Goal: Find specific page/section: Find specific page/section

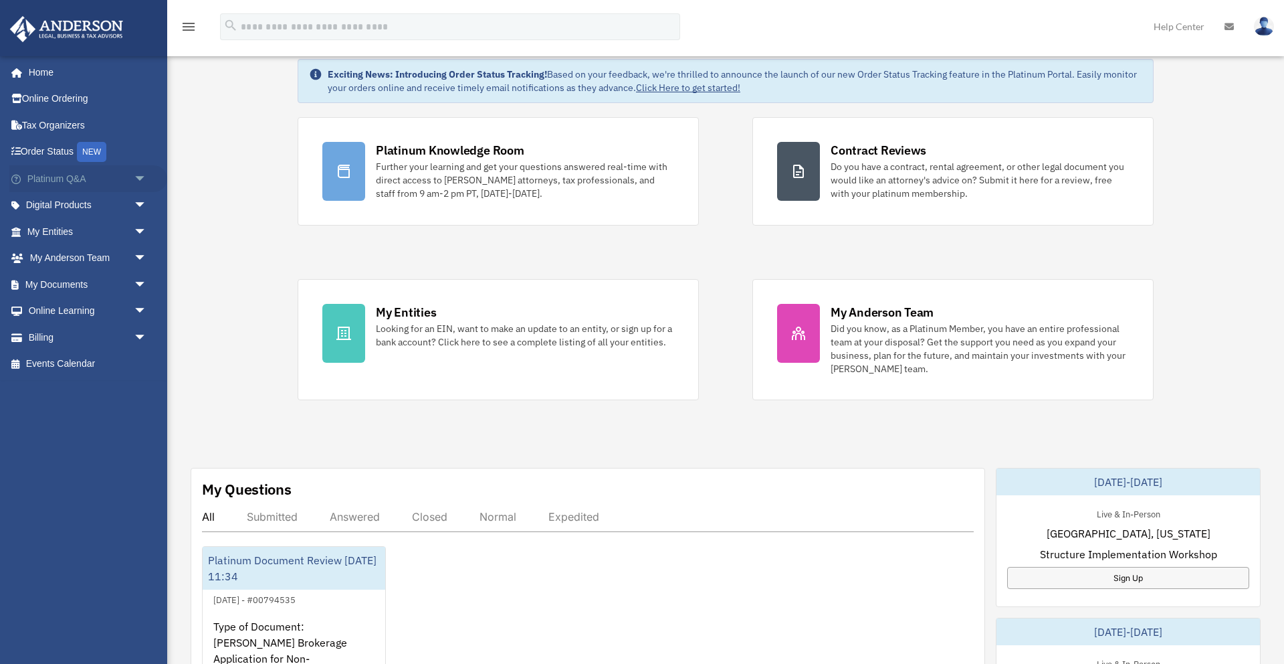
scroll to position [66, 0]
click at [139, 284] on span "arrow_drop_down" at bounding box center [147, 284] width 27 height 27
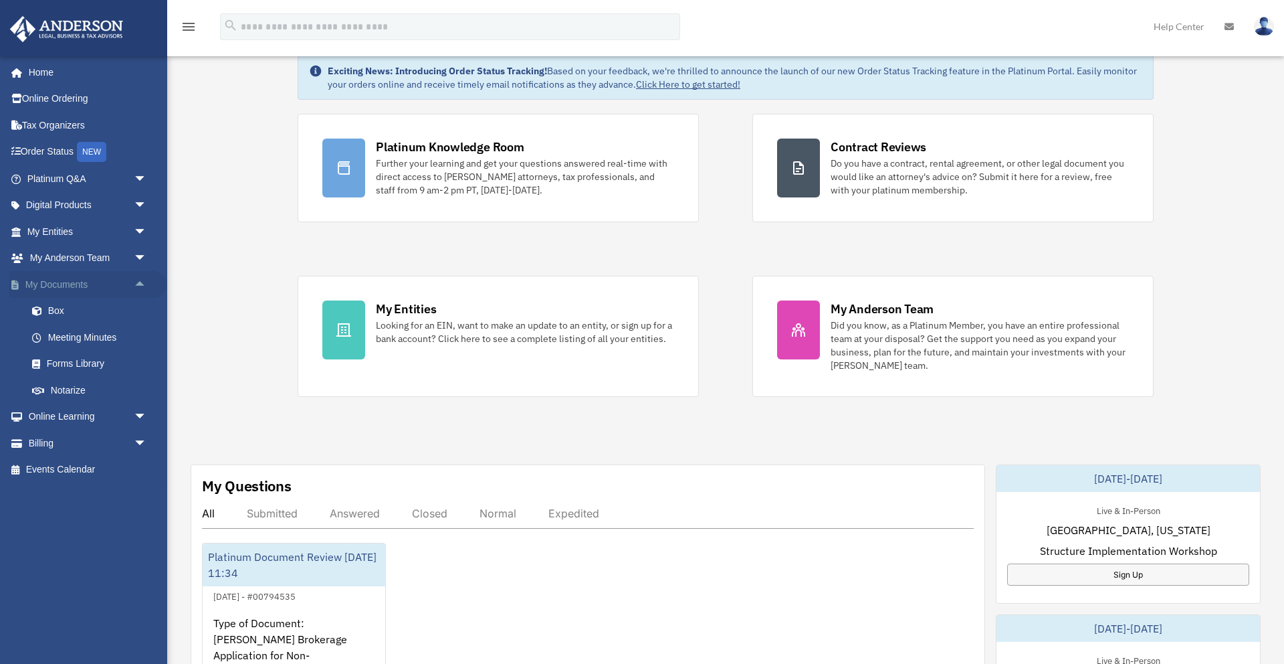
scroll to position [67, 0]
click at [230, 278] on div "Exciting News: Introducing Order Status Tracking! Based on your feedback, we're…" at bounding box center [725, 631] width 1137 height 1215
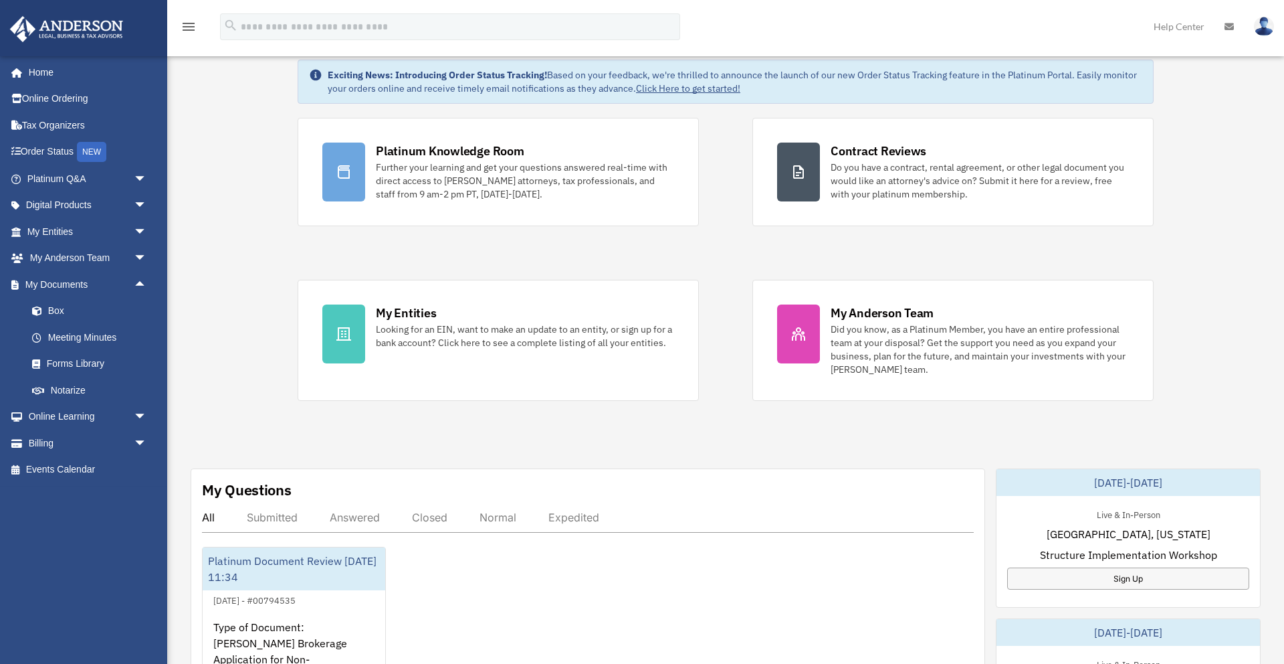
scroll to position [66, 0]
click at [266, 120] on div "Exciting News: Introducing Order Status Tracking! Based on your feedback, we're…" at bounding box center [725, 635] width 1137 height 1215
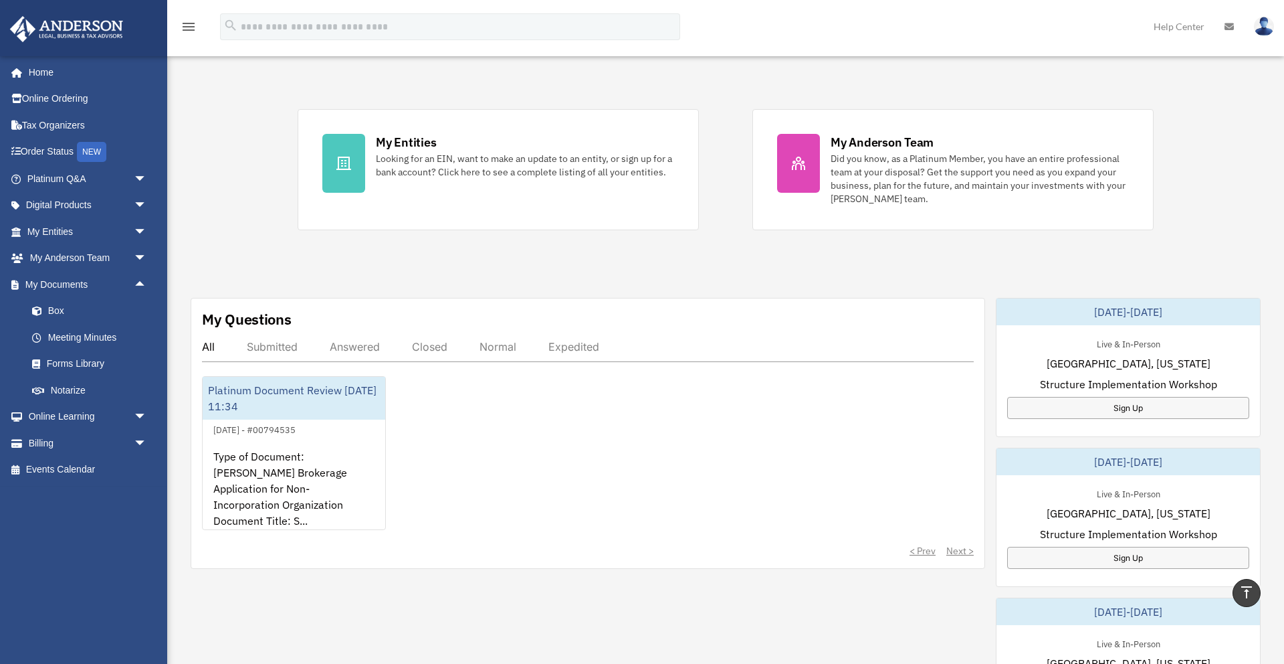
scroll to position [249, 0]
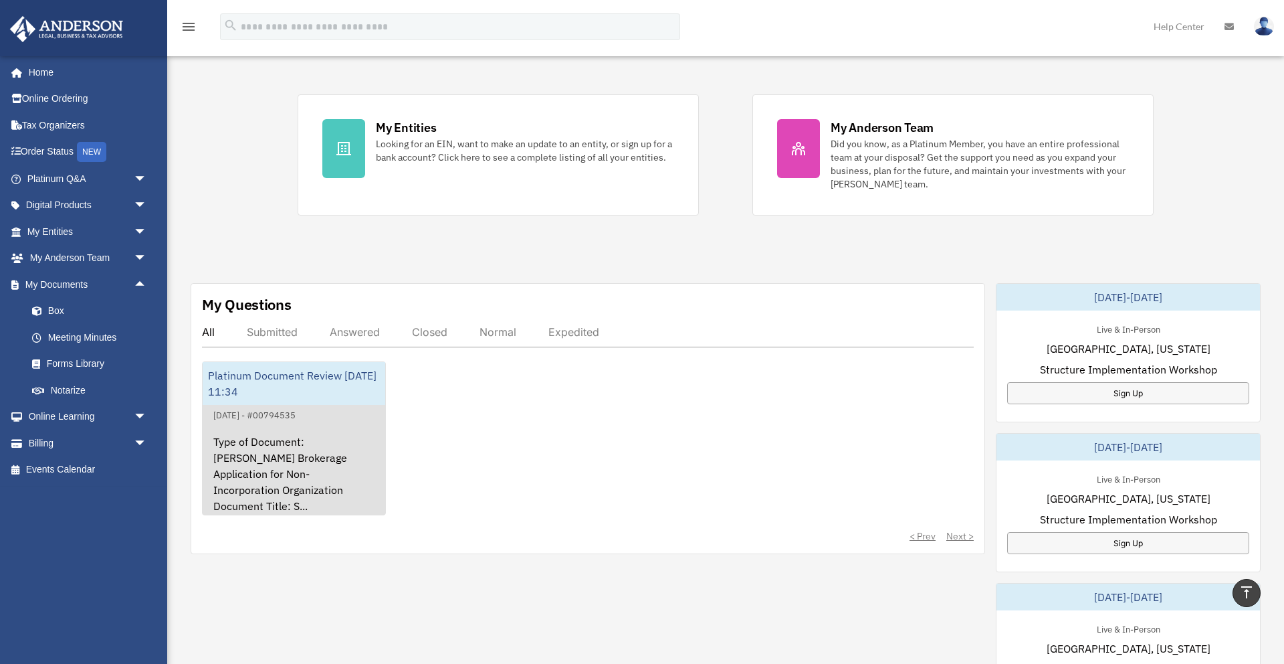
click at [260, 377] on div "Platinum Document Review [DATE] 11:34" at bounding box center [294, 383] width 183 height 43
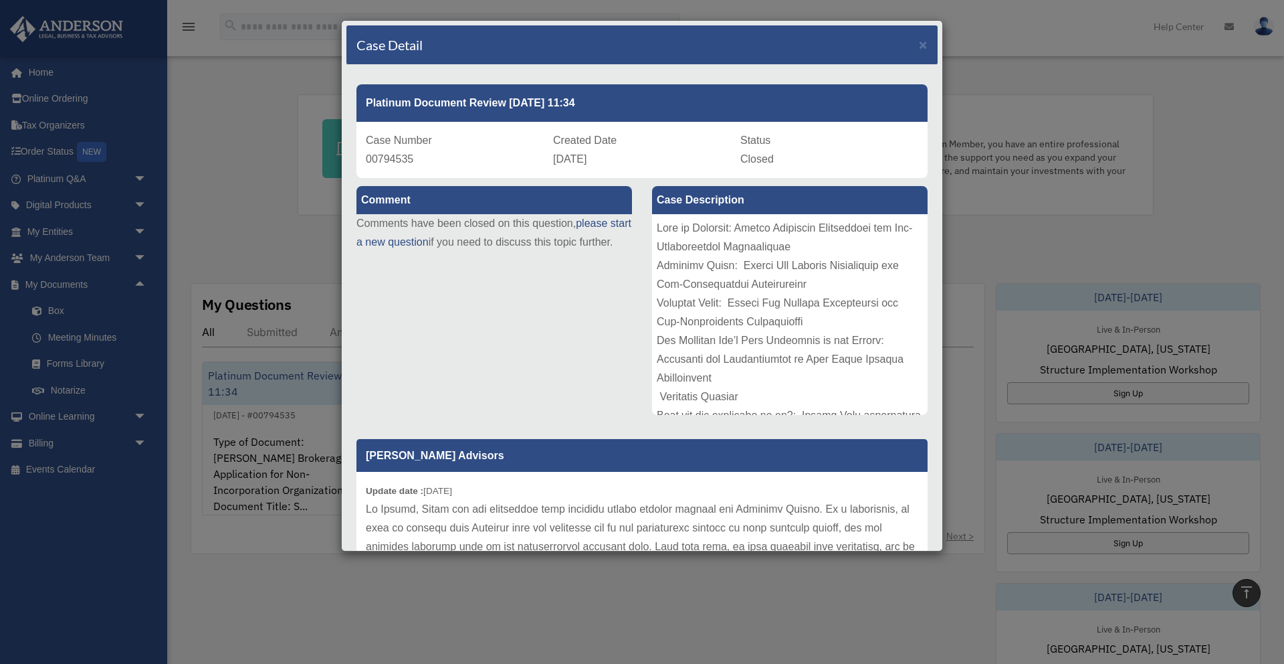
click at [215, 159] on div "Case Detail × Platinum Document Review 12/05/2024 11:34 Case Number 00794535 Cr…" at bounding box center [642, 332] width 1284 height 664
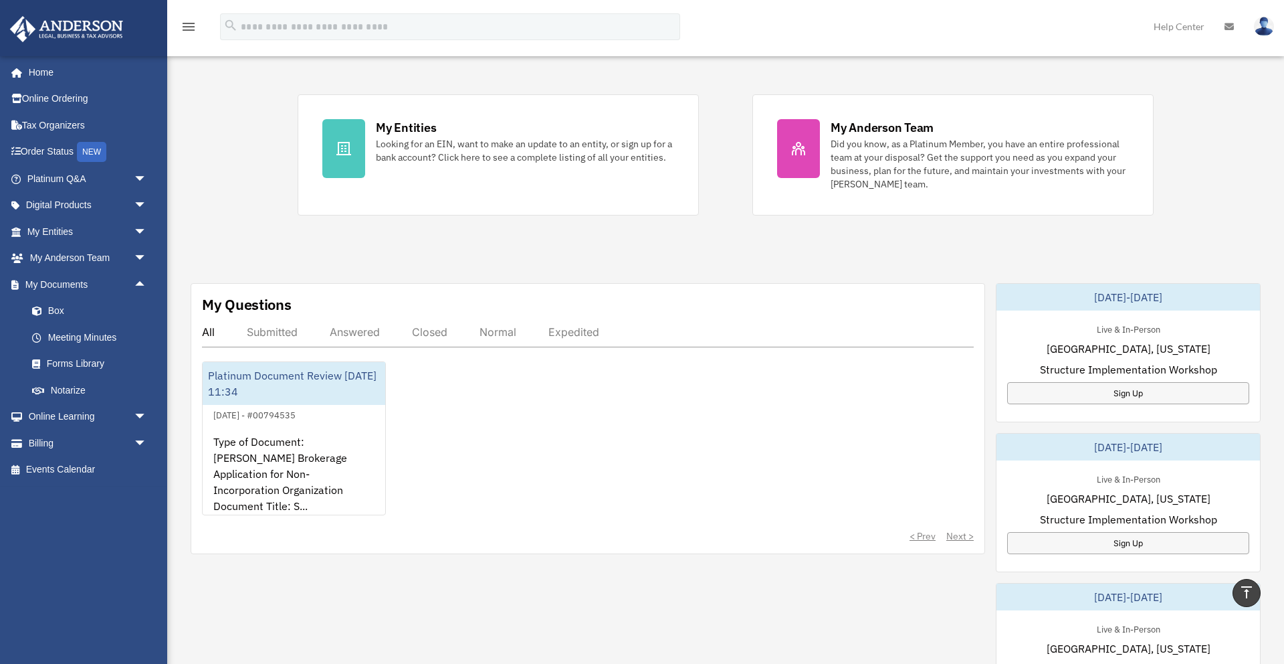
click at [187, 28] on icon "menu" at bounding box center [189, 27] width 16 height 16
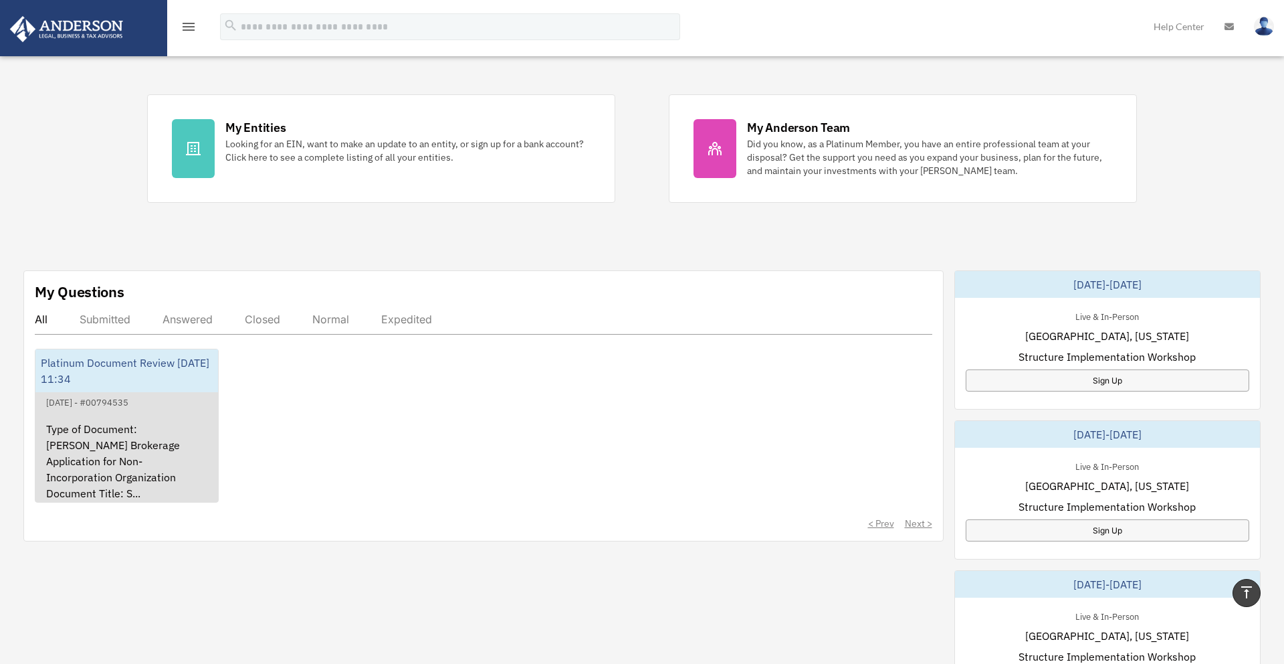
click at [146, 364] on div "Platinum Document Review [DATE] 11:34" at bounding box center [126, 370] width 183 height 43
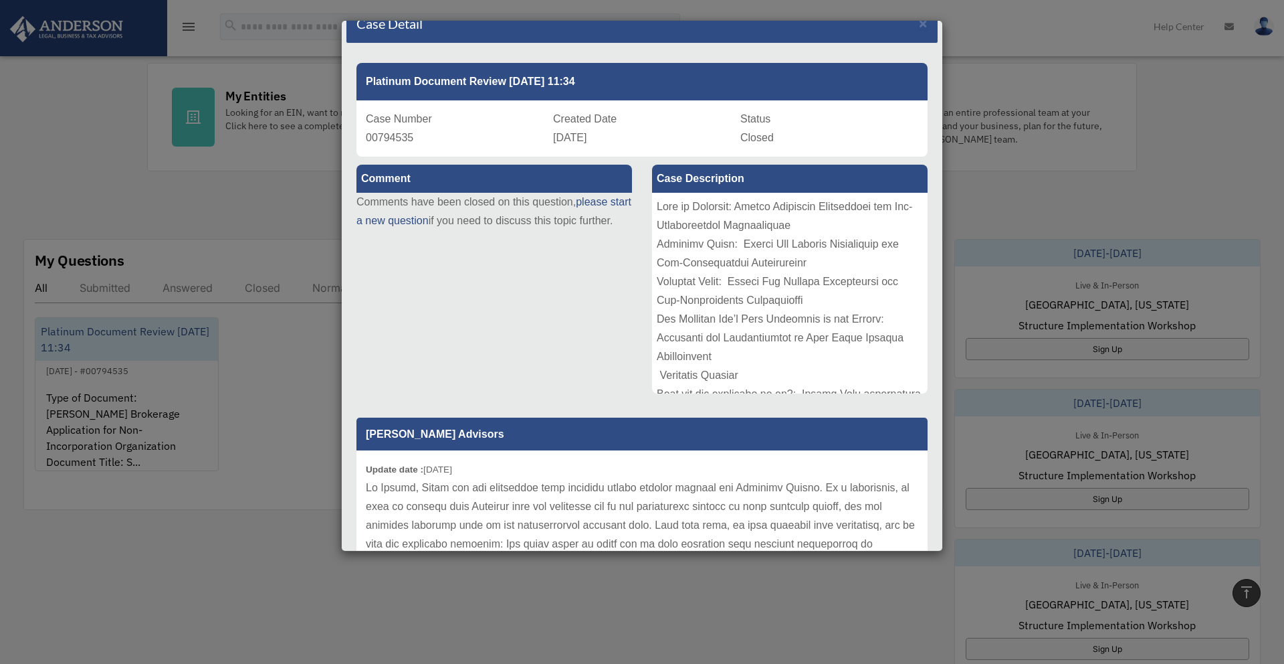
scroll to position [0, 0]
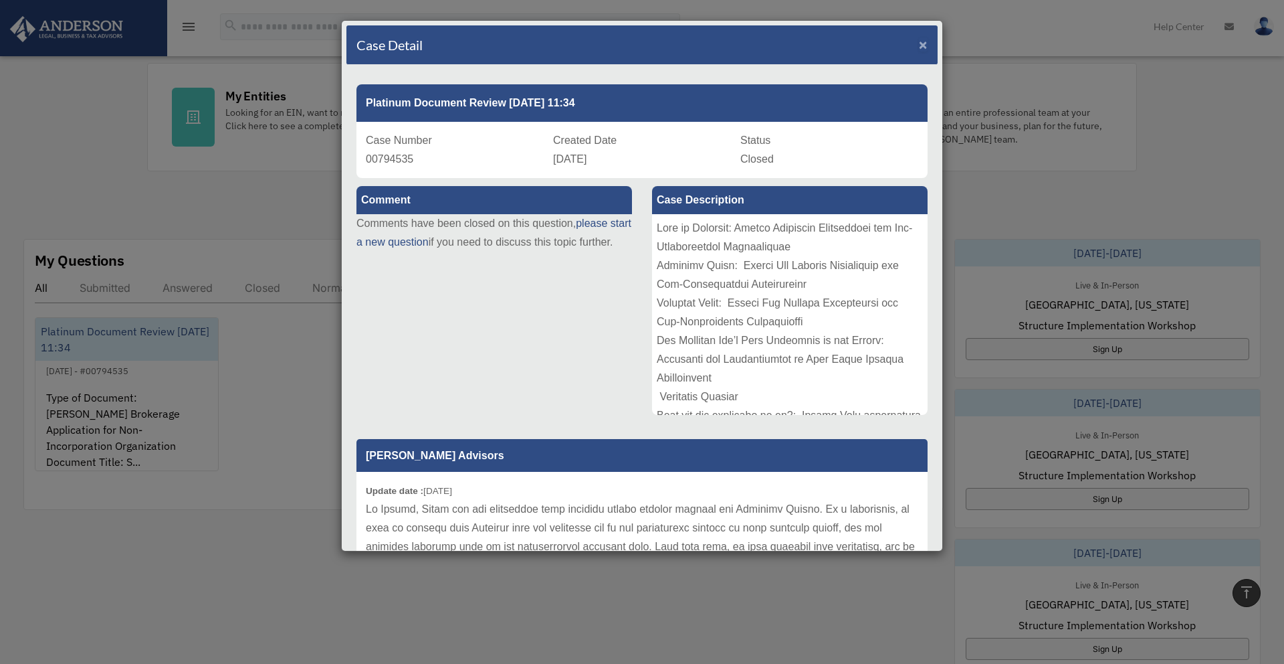
click at [926, 47] on span "×" at bounding box center [923, 44] width 9 height 15
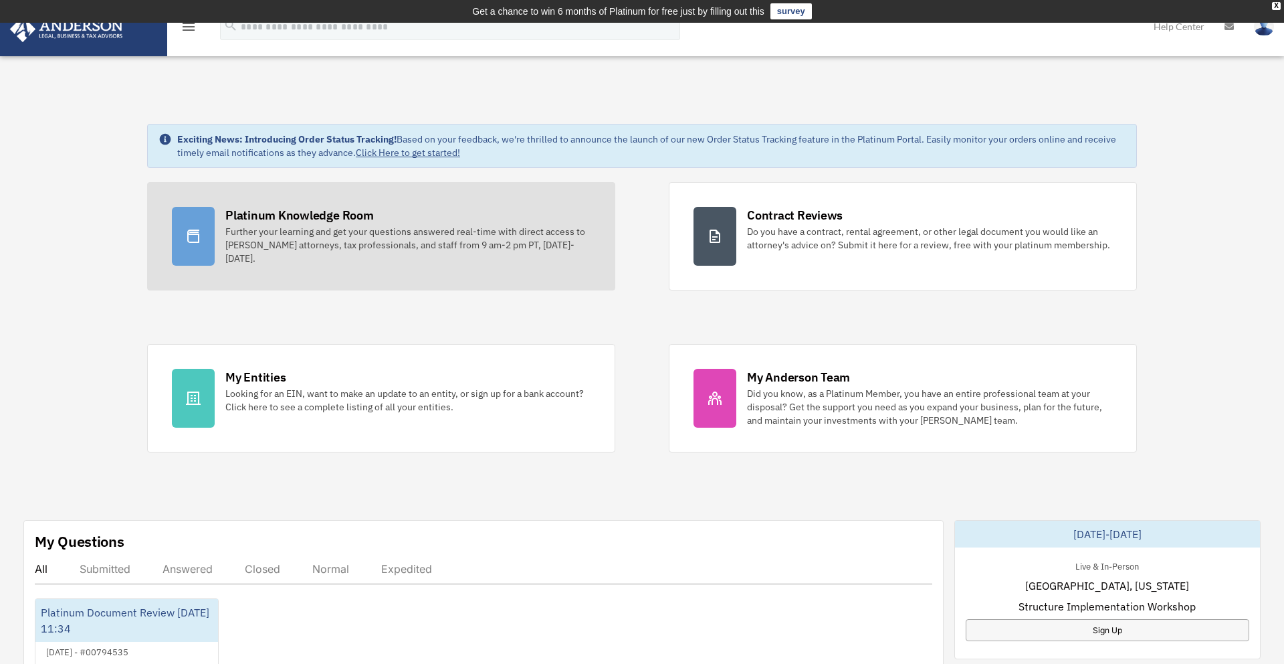
click at [251, 216] on div "Platinum Knowledge Room" at bounding box center [299, 215] width 148 height 17
click at [250, 217] on div "Platinum Knowledge Room" at bounding box center [299, 215] width 148 height 17
